Goal: Information Seeking & Learning: Find contact information

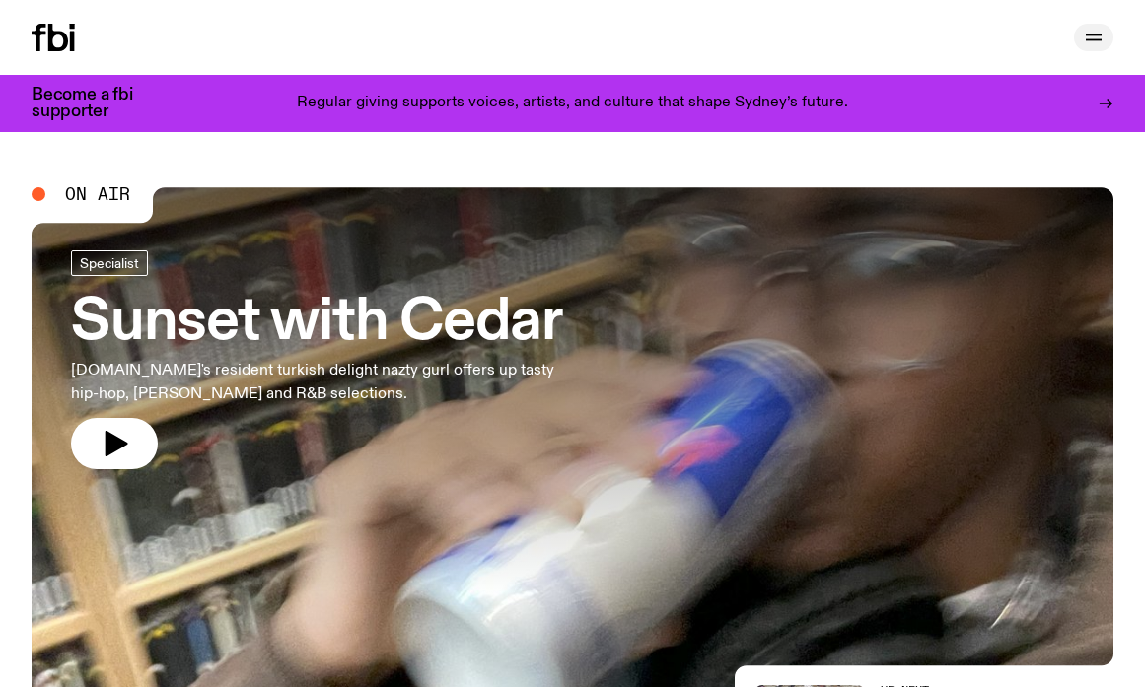
click at [1092, 30] on icon "button" at bounding box center [1094, 38] width 24 height 24
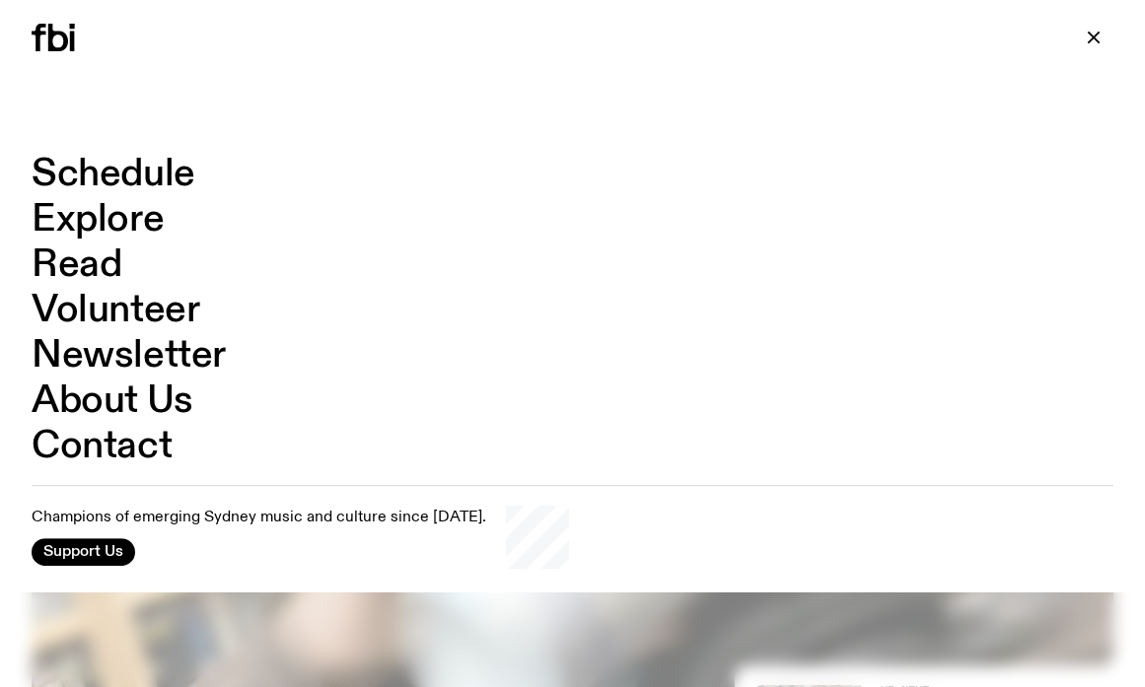
click at [101, 449] on link "Contact" at bounding box center [102, 446] width 140 height 37
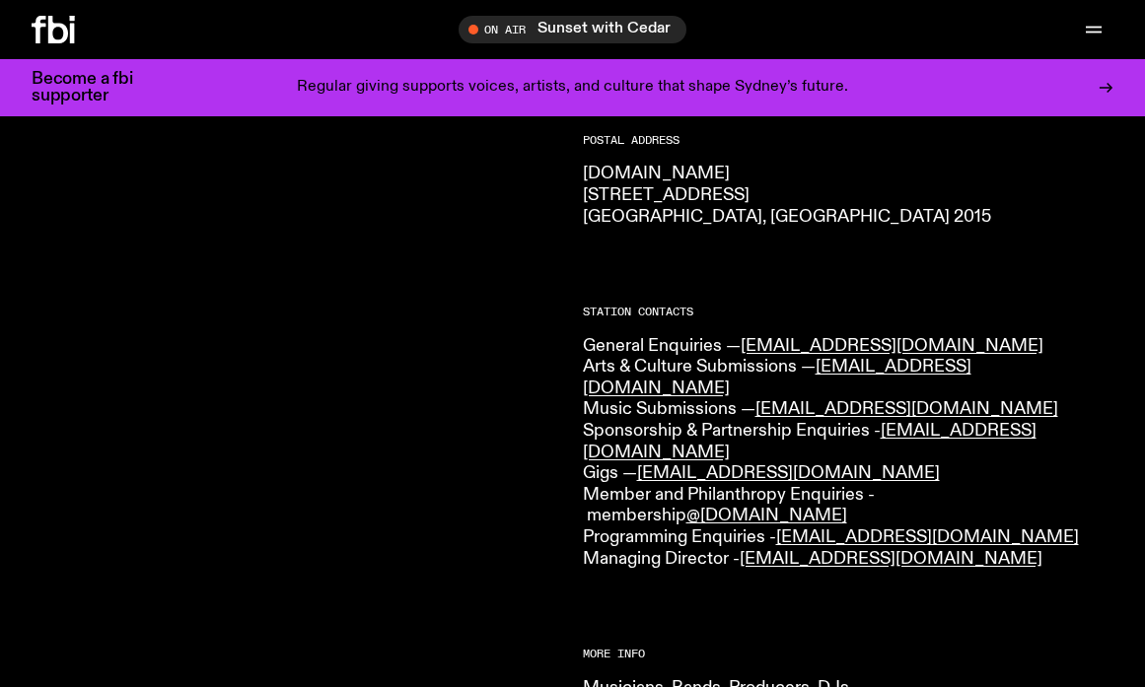
scroll to position [417, 0]
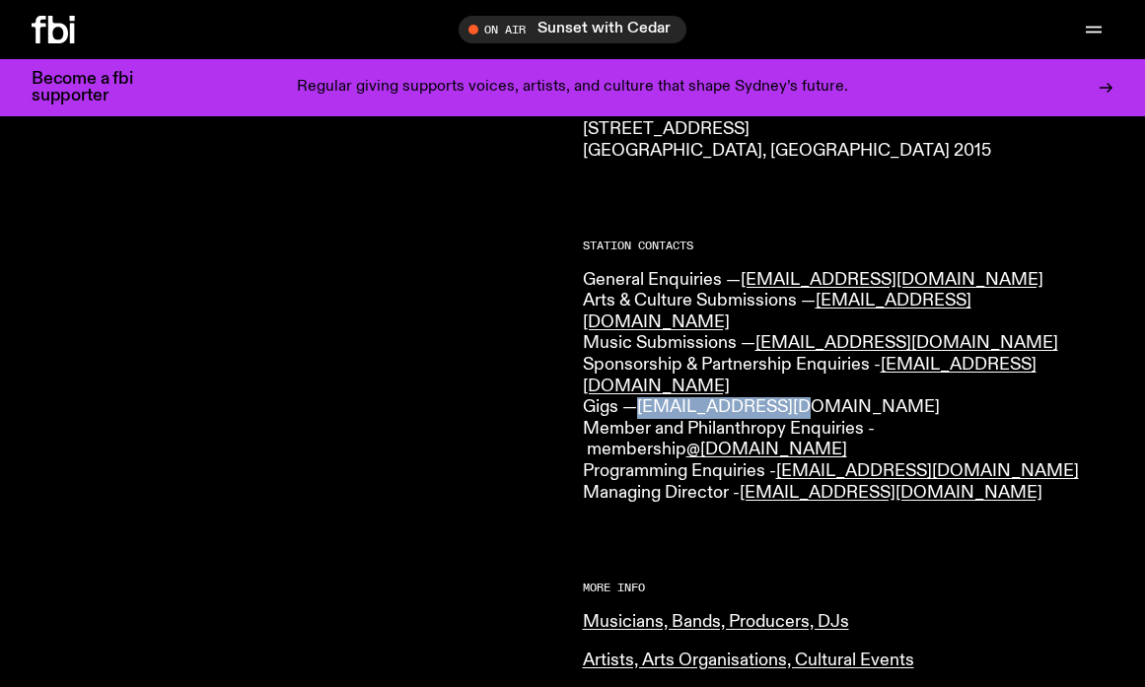
drag, startPoint x: 803, startPoint y: 368, endPoint x: 645, endPoint y: 370, distance: 157.8
click at [645, 370] on p "General Enquiries — [EMAIL_ADDRESS][DOMAIN_NAME] Arts & Culture Submissions — […" at bounding box center [849, 387] width 532 height 235
copy link "[EMAIL_ADDRESS][DOMAIN_NAME]"
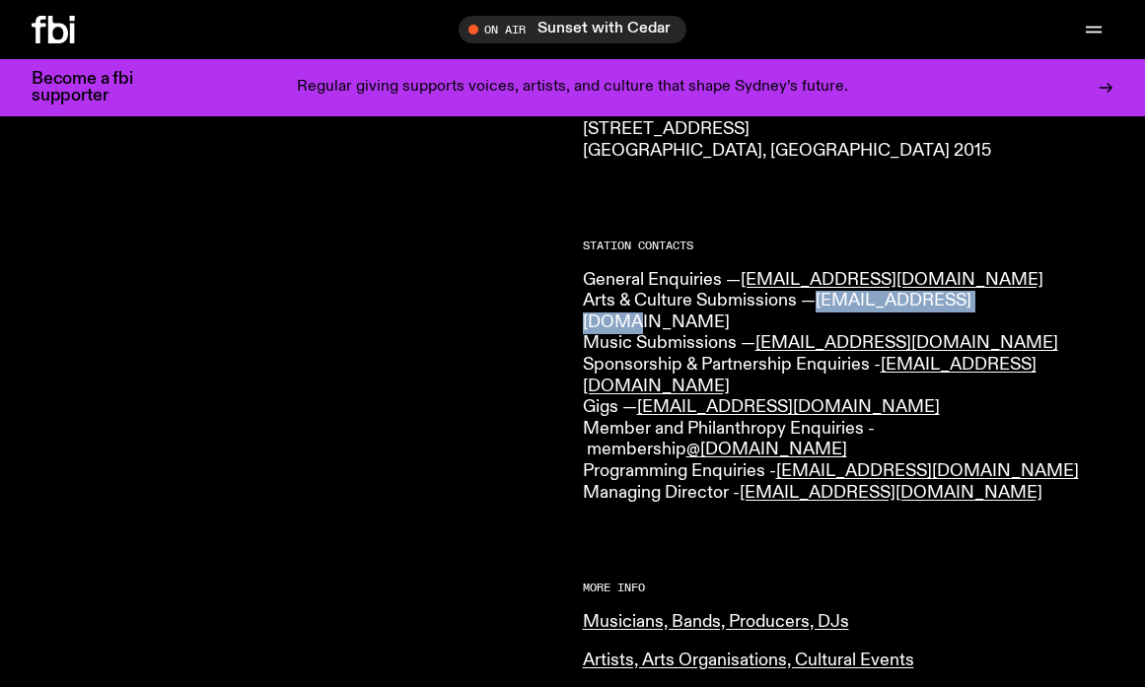
drag, startPoint x: 1014, startPoint y: 302, endPoint x: 820, endPoint y: 310, distance: 193.4
click at [820, 310] on p "General Enquiries — [EMAIL_ADDRESS][DOMAIN_NAME] Arts & Culture Submissions — […" at bounding box center [849, 387] width 532 height 235
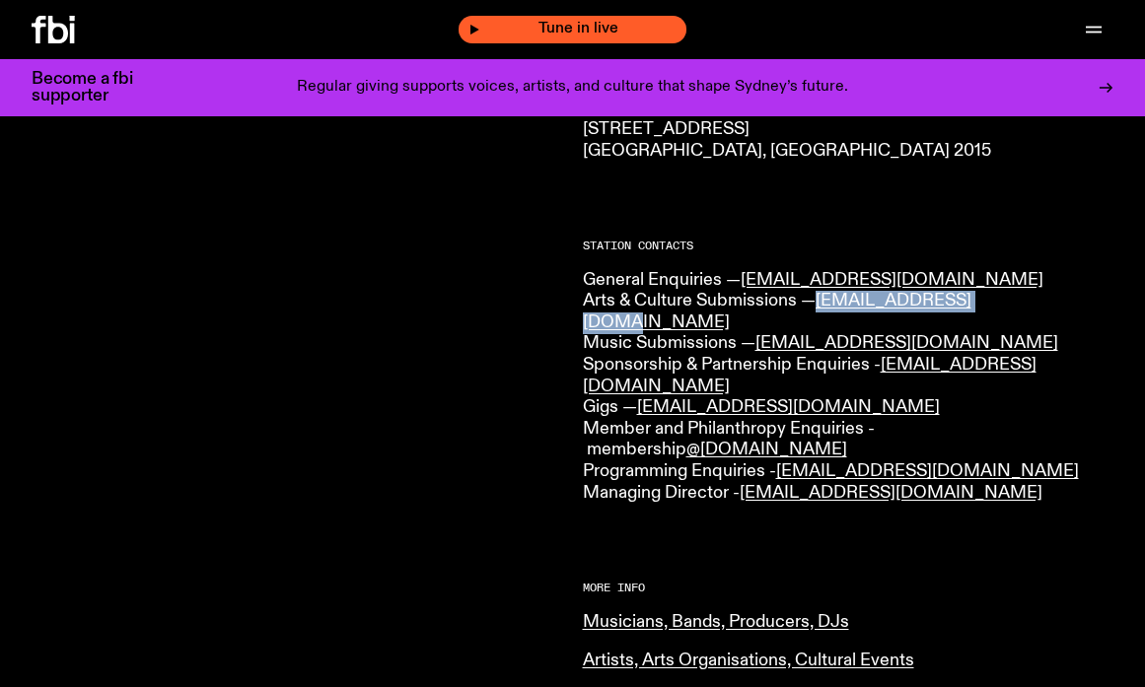
copy link "[EMAIL_ADDRESS][DOMAIN_NAME]"
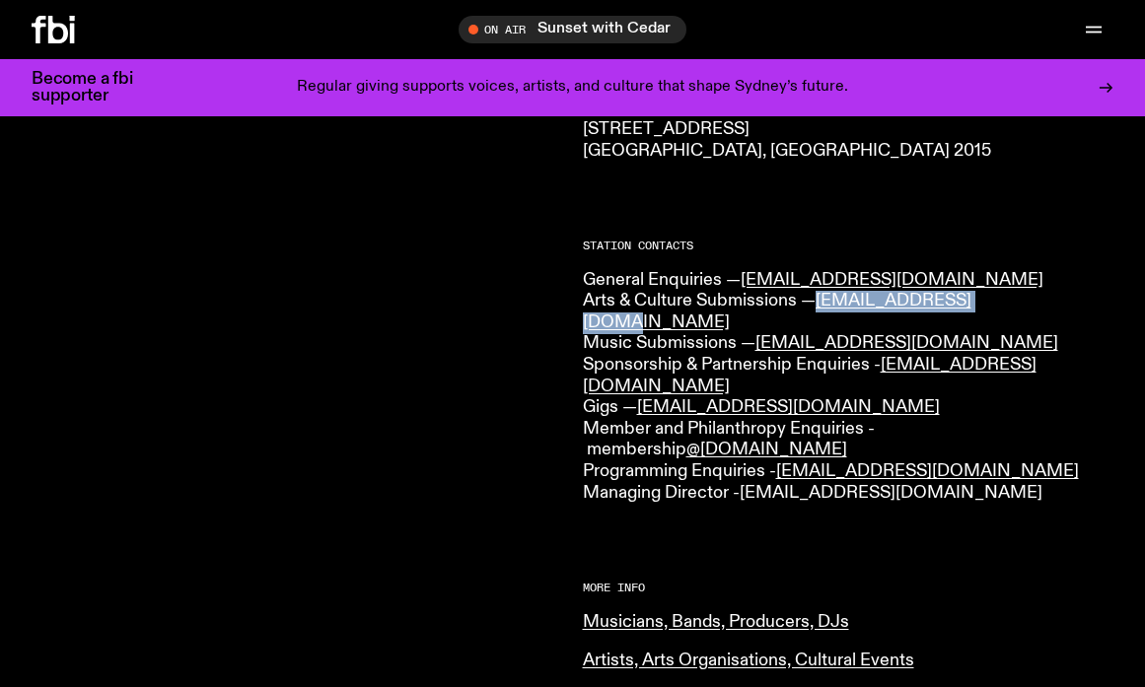
drag, startPoint x: 1007, startPoint y: 433, endPoint x: 747, endPoint y: 435, distance: 259.4
click at [747, 435] on p "General Enquiries — [EMAIL_ADDRESS][DOMAIN_NAME] Arts & Culture Submissions — […" at bounding box center [849, 387] width 532 height 235
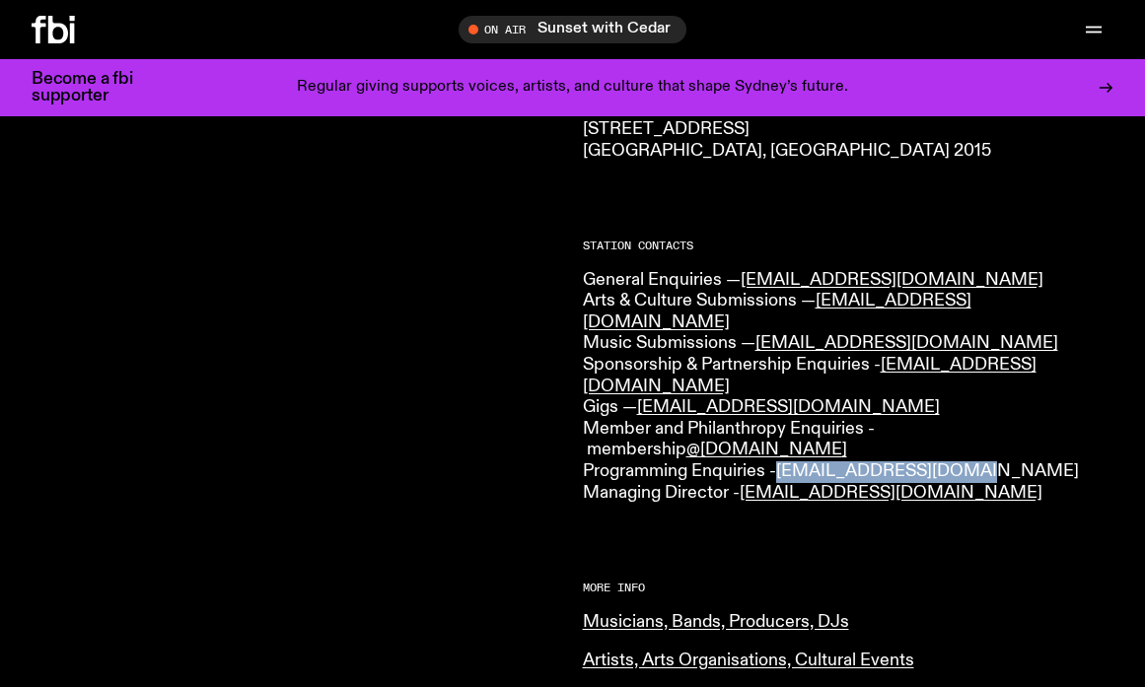
drag, startPoint x: 992, startPoint y: 402, endPoint x: 786, endPoint y: 409, distance: 206.2
click at [786, 409] on p "General Enquiries — [EMAIL_ADDRESS][DOMAIN_NAME] Arts & Culture Submissions — […" at bounding box center [849, 387] width 532 height 235
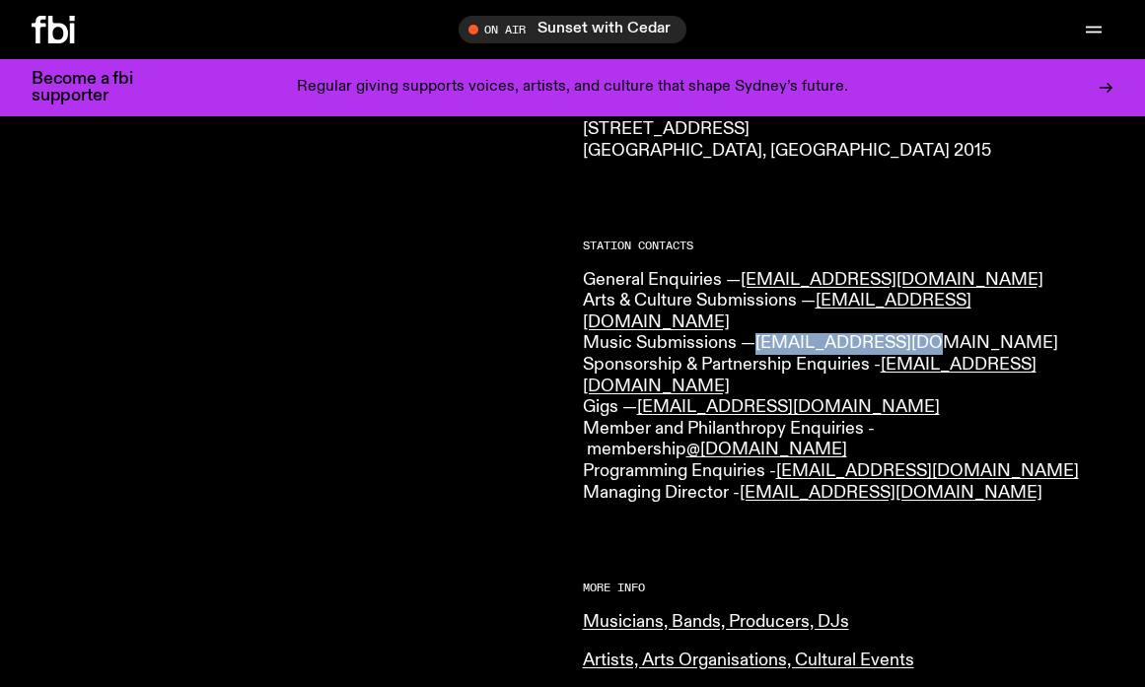
drag, startPoint x: 924, startPoint y: 326, endPoint x: 764, endPoint y: 328, distance: 159.8
click at [764, 328] on p "General Enquiries — [EMAIL_ADDRESS][DOMAIN_NAME] Arts & Culture Submissions — […" at bounding box center [849, 387] width 532 height 235
copy link "[EMAIL_ADDRESS][DOMAIN_NAME]"
